Goal: Task Accomplishment & Management: Manage account settings

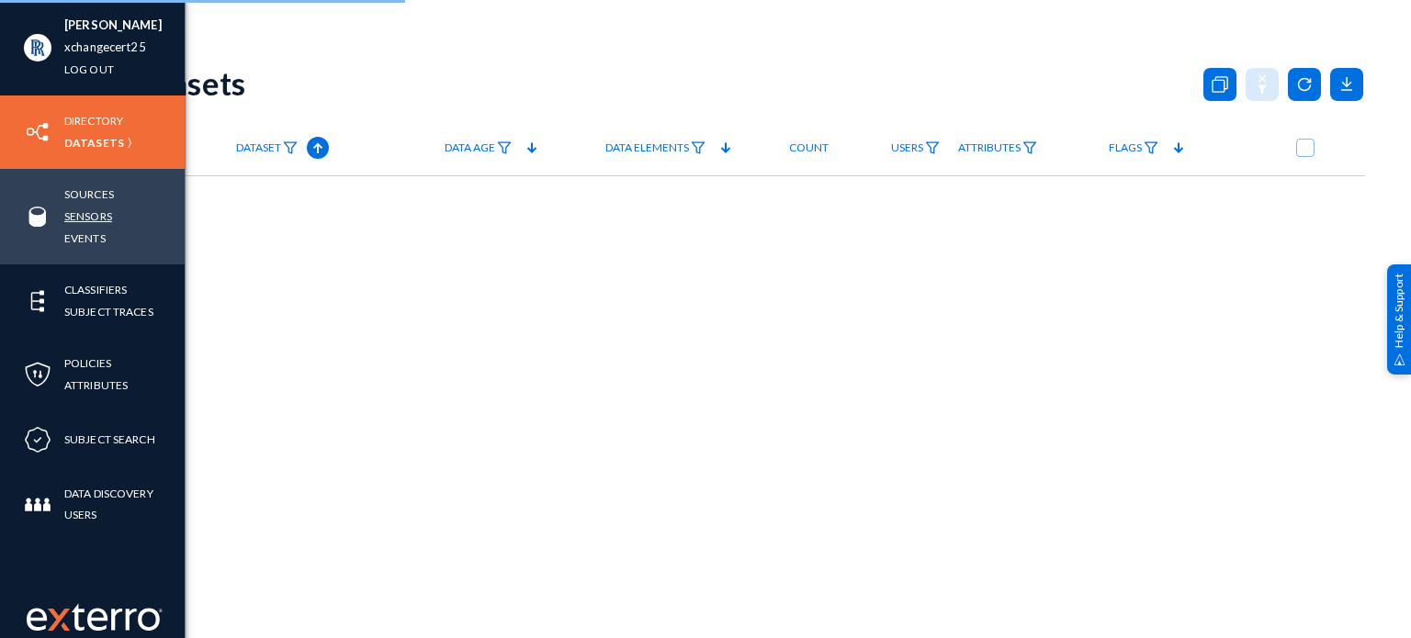
checkbox input "true"
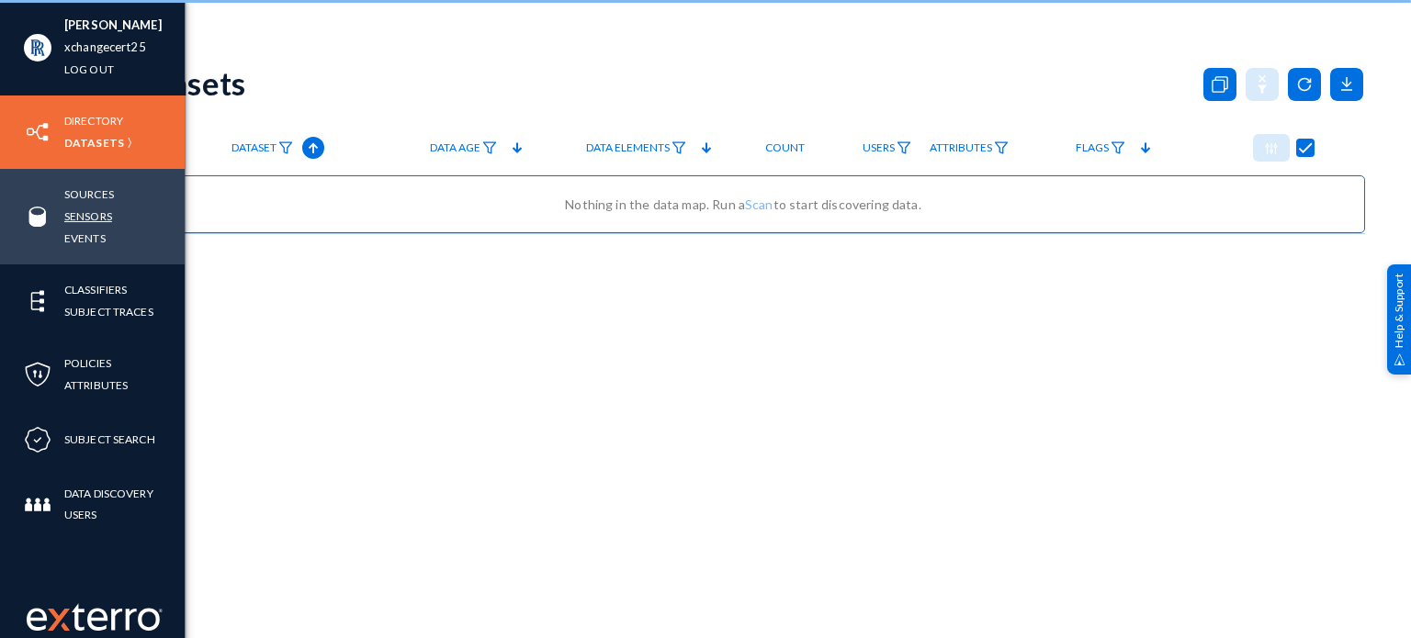
click at [89, 209] on link "Sensors" at bounding box center [88, 216] width 48 height 21
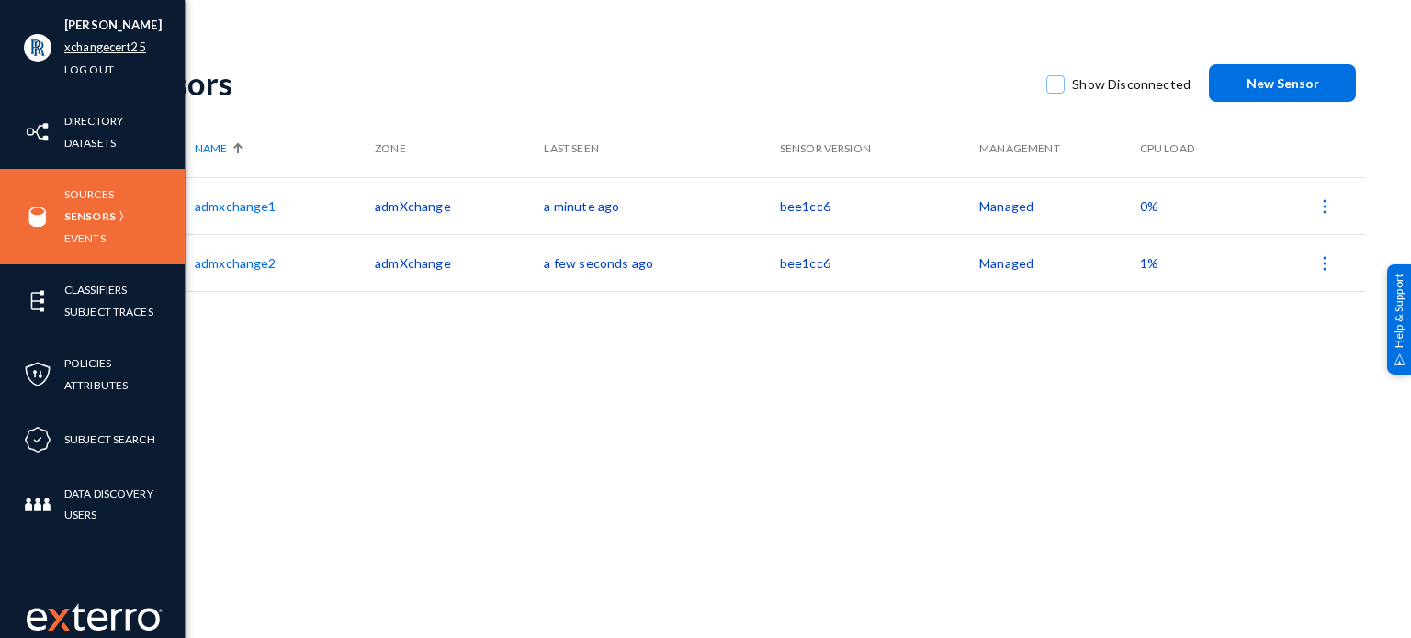
click at [82, 51] on link "xchangecert25" at bounding box center [105, 47] width 82 height 21
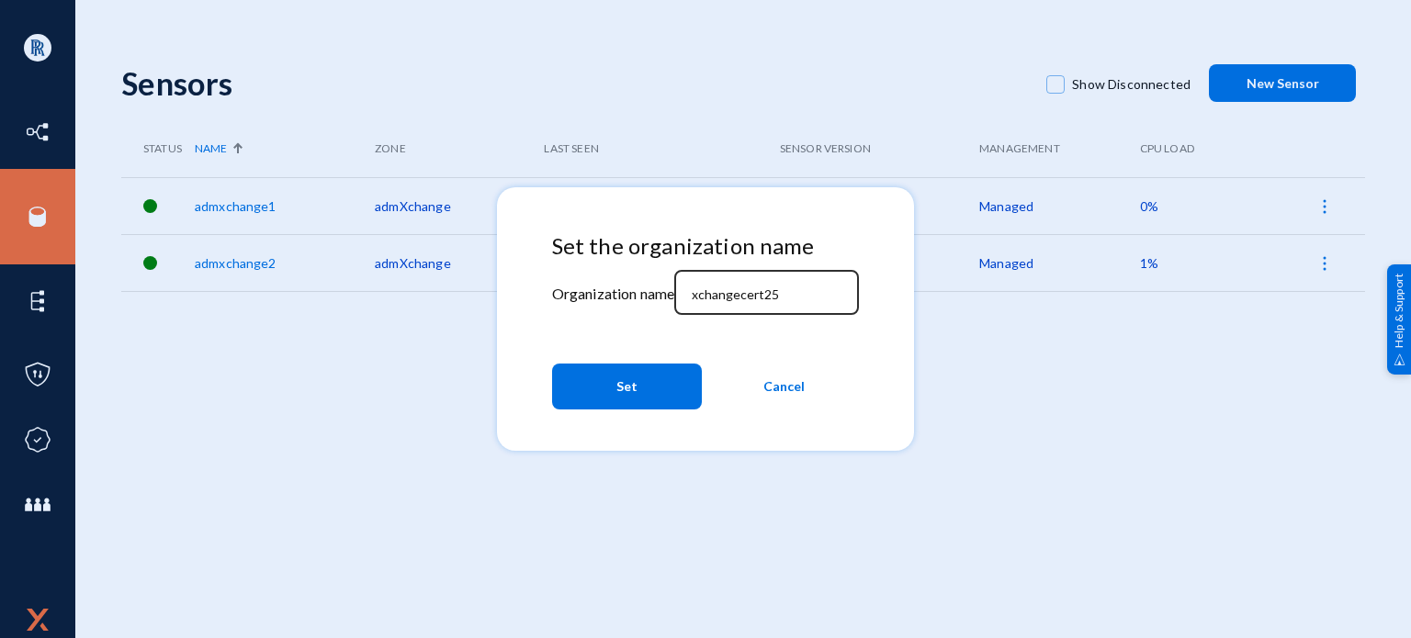
click at [794, 299] on input "xchangecert25" at bounding box center [771, 295] width 158 height 17
type input "xchangecert2025"
click at [635, 385] on span "Set" at bounding box center [626, 386] width 21 height 33
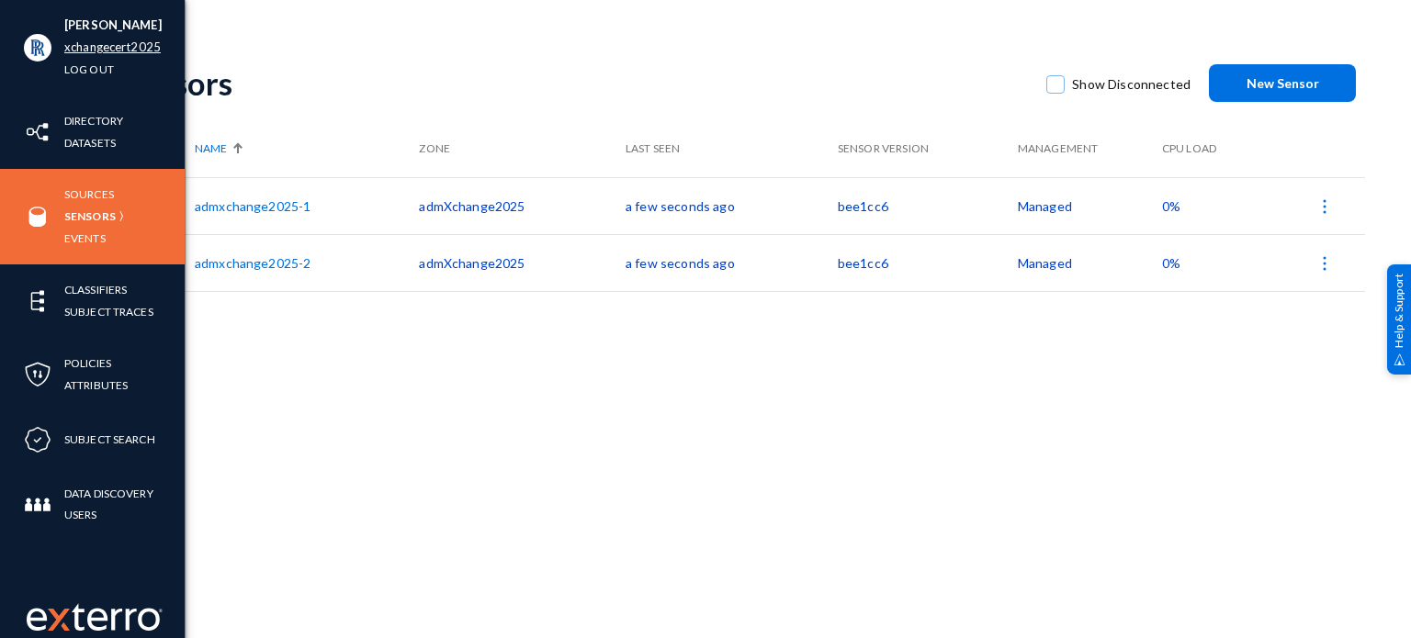
click at [85, 49] on link "xchangecert2025" at bounding box center [112, 47] width 96 height 21
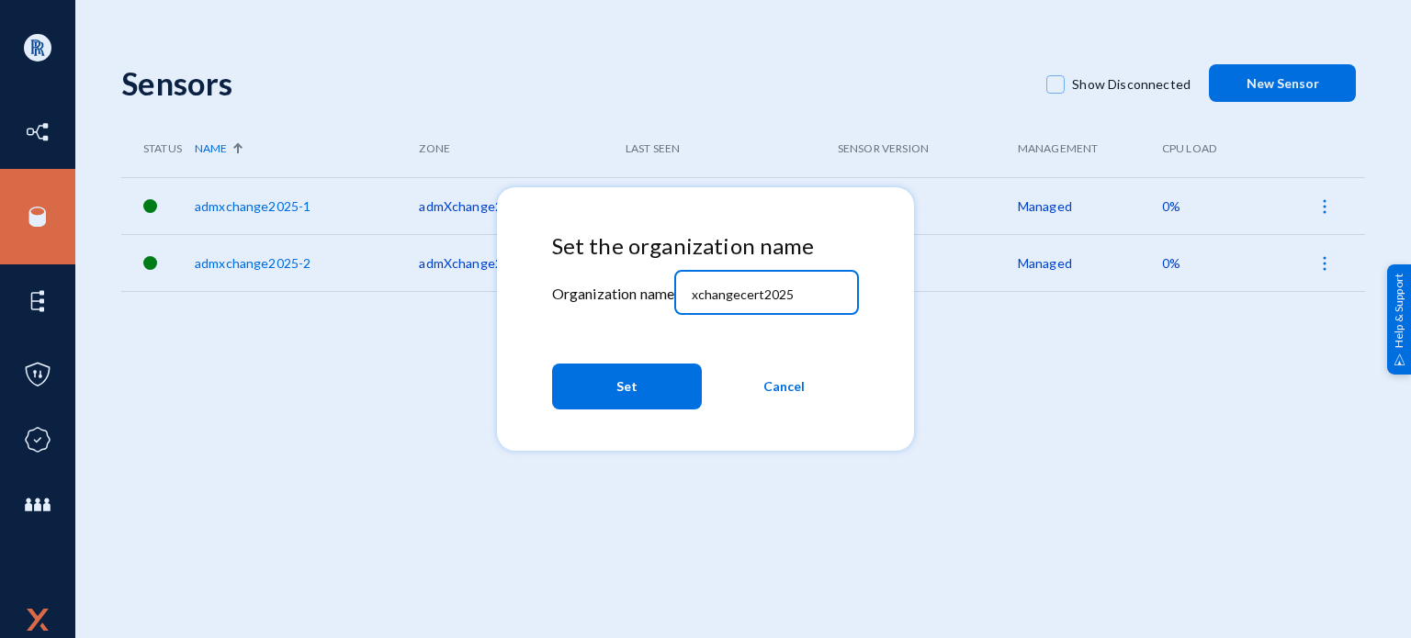
drag, startPoint x: 781, startPoint y: 293, endPoint x: 819, endPoint y: 292, distance: 38.6
click at [819, 292] on input "xchangecert2025" at bounding box center [771, 295] width 158 height 17
click at [775, 293] on input "xchangecert2025" at bounding box center [771, 295] width 158 height 17
type input "xchangecert25"
click at [645, 401] on button "Set" at bounding box center [627, 387] width 150 height 46
